Goal: Communication & Community: Connect with others

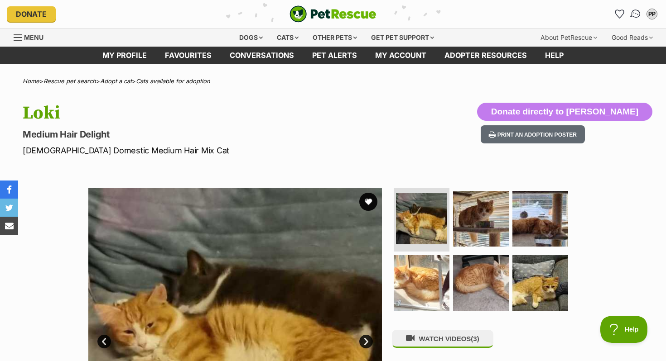
click at [633, 12] on img "Conversations" at bounding box center [635, 14] width 12 height 12
